Goal: Information Seeking & Learning: Understand process/instructions

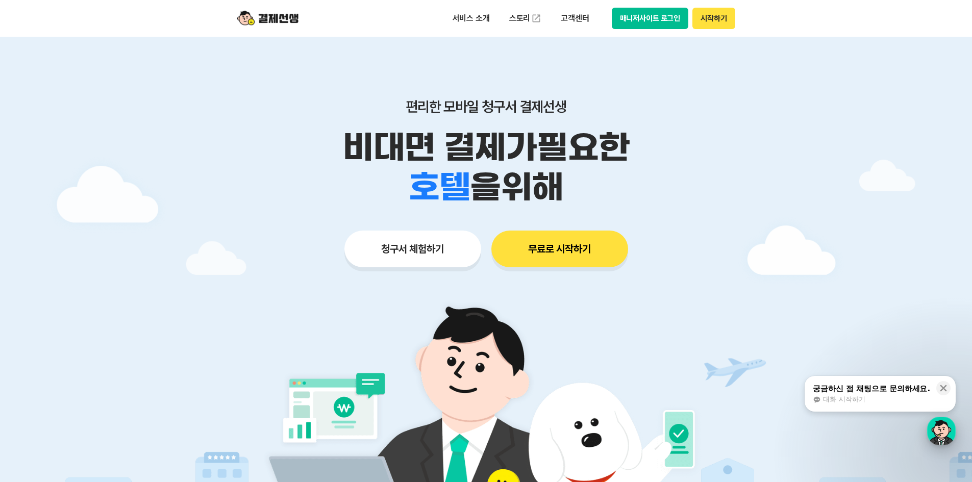
click at [944, 442] on div "button" at bounding box center [941, 431] width 29 height 29
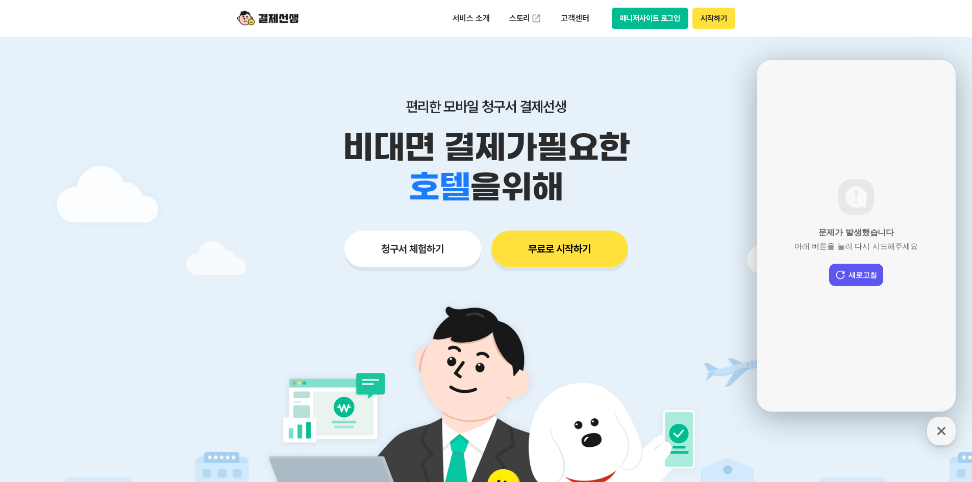
click at [841, 288] on div "문제가 발생했습니다 아래 버튼을 눌러 다시 시도해주세요 새로고침" at bounding box center [855, 236] width 199 height 352
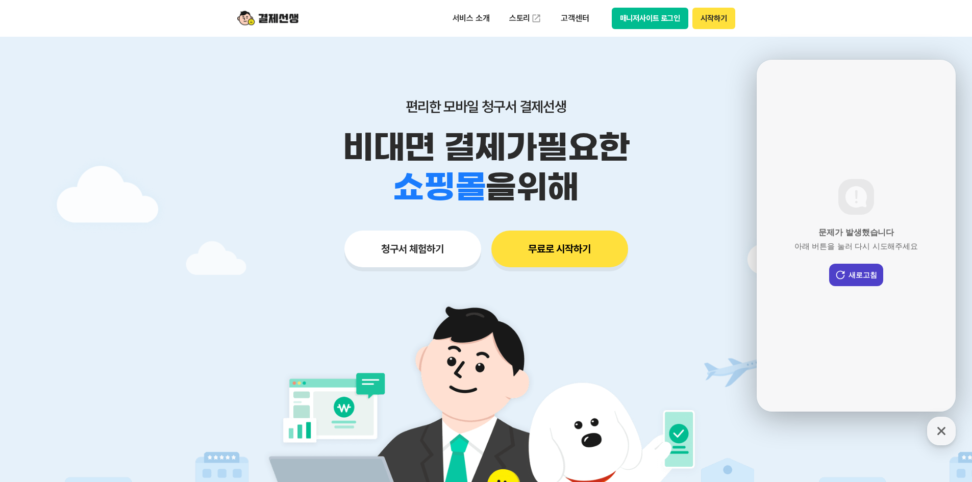
click at [843, 283] on button "새로고침" at bounding box center [856, 275] width 54 height 22
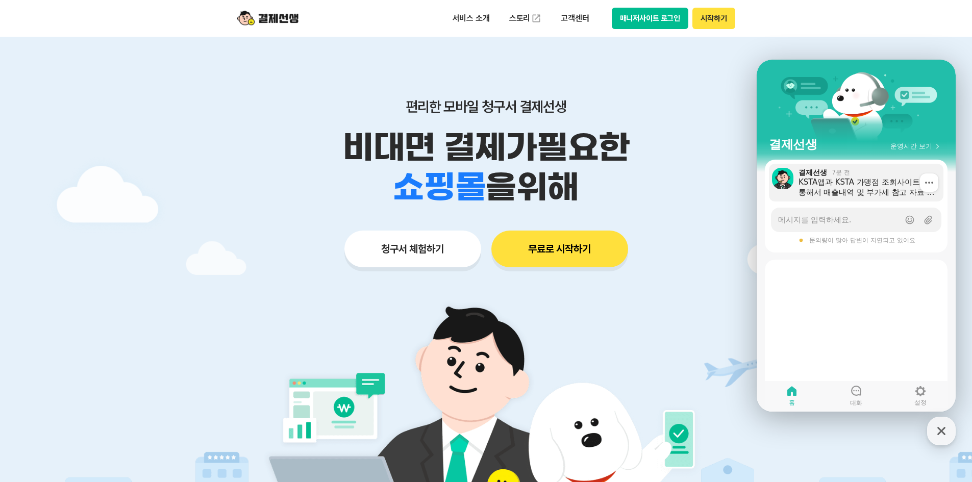
click at [827, 191] on div "KSTA앱과 KSTA 가맹점 조회사이트을 통해서 매출내역 및 부가세 참고 자료 등 확인하실 수 있습니다. PC 전용 사이트 : KSTA 가맹점…" at bounding box center [867, 187] width 138 height 20
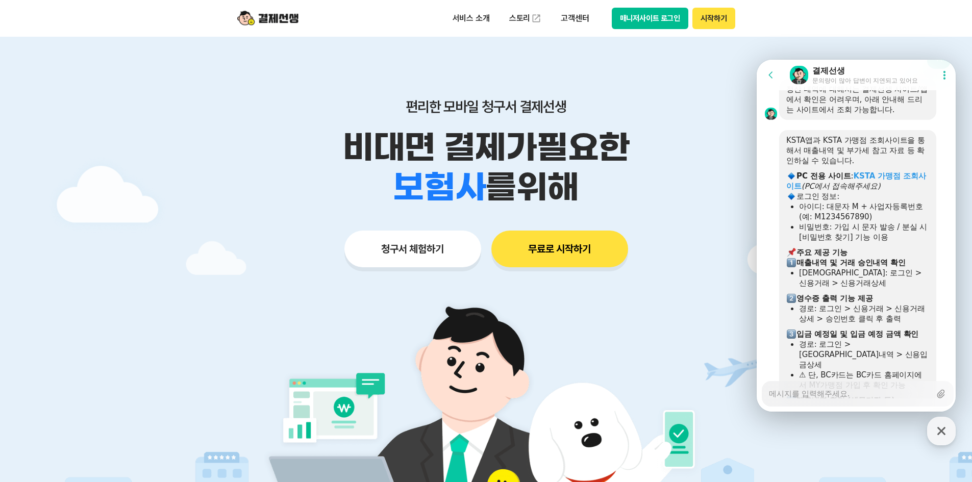
scroll to position [1574, 0]
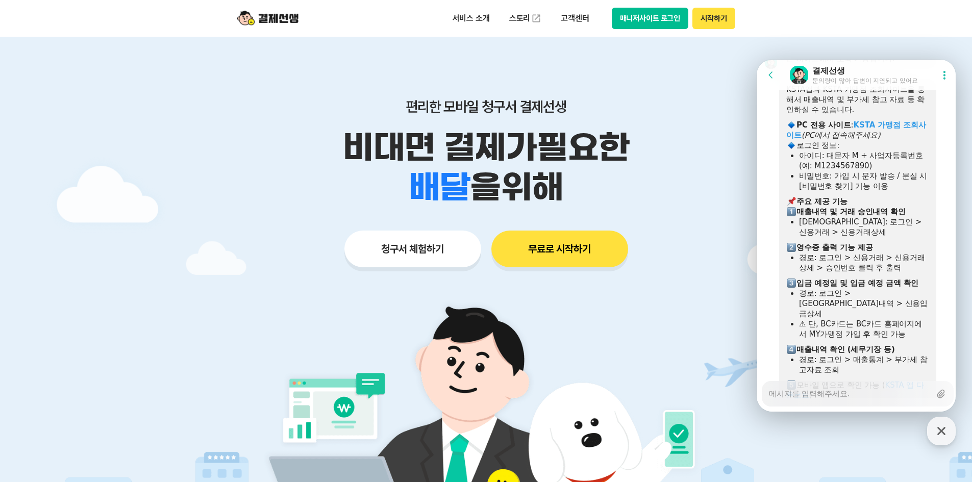
click at [662, 15] on button "매니저사이트 로그인" at bounding box center [650, 18] width 77 height 21
drag, startPoint x: 871, startPoint y: 287, endPoint x: 795, endPoint y: 283, distance: 76.1
click at [796, 288] on ul "경로: 로그인 > 정산내역 > 신용입금상세 ⚠ 단, BC카드는 BC카드 홈페이지에서 MY가맹점 가입 후 확인 가능" at bounding box center [857, 313] width 143 height 51
click at [835, 294] on div "경로: 로그인 > [GEOGRAPHIC_DATA]내역 > 신용입금상세" at bounding box center [864, 303] width 130 height 31
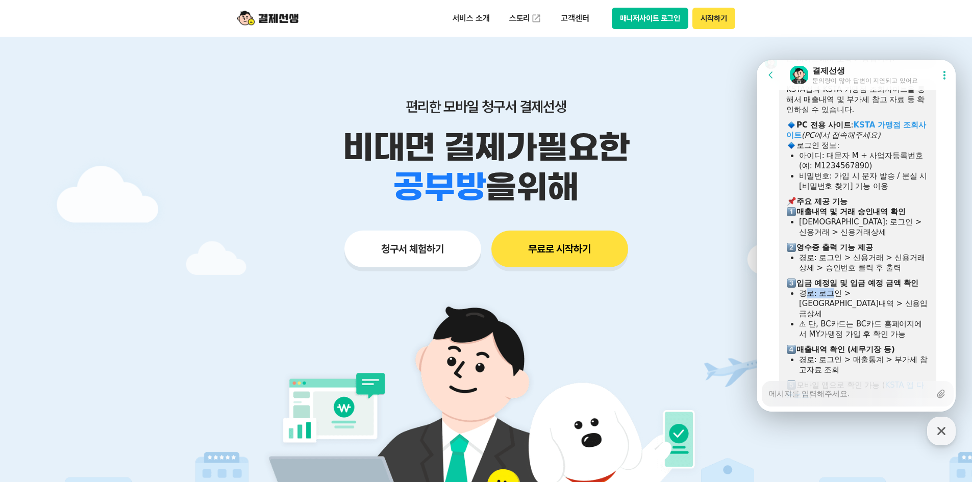
drag, startPoint x: 809, startPoint y: 283, endPoint x: 830, endPoint y: 287, distance: 21.4
click at [830, 288] on div "경로: 로그인 > [GEOGRAPHIC_DATA]내역 > 신용입금상세" at bounding box center [864, 303] width 130 height 31
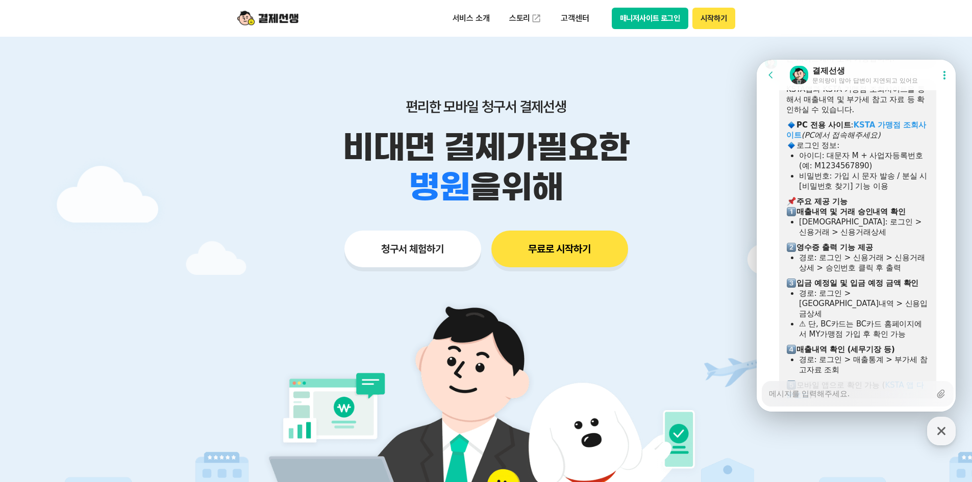
type textarea "x"
